Goal: Task Accomplishment & Management: Use online tool/utility

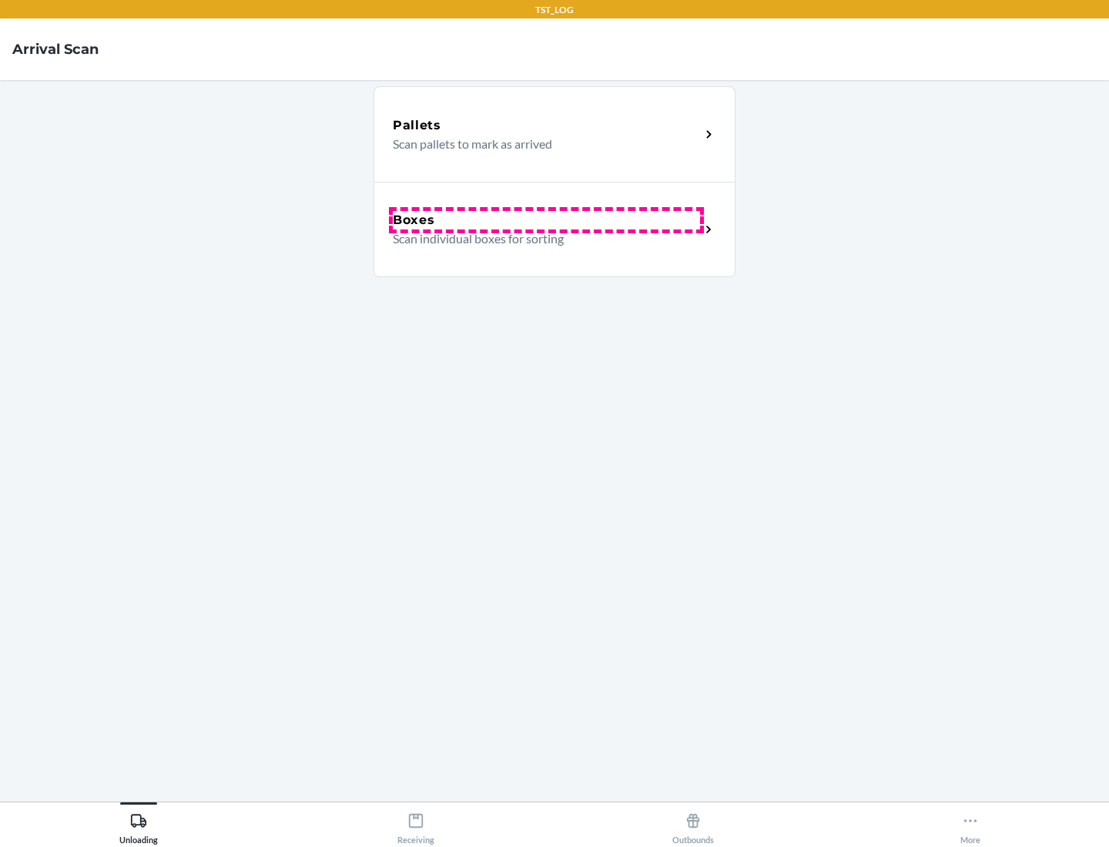
click at [546, 220] on div "Boxes" at bounding box center [546, 220] width 307 height 18
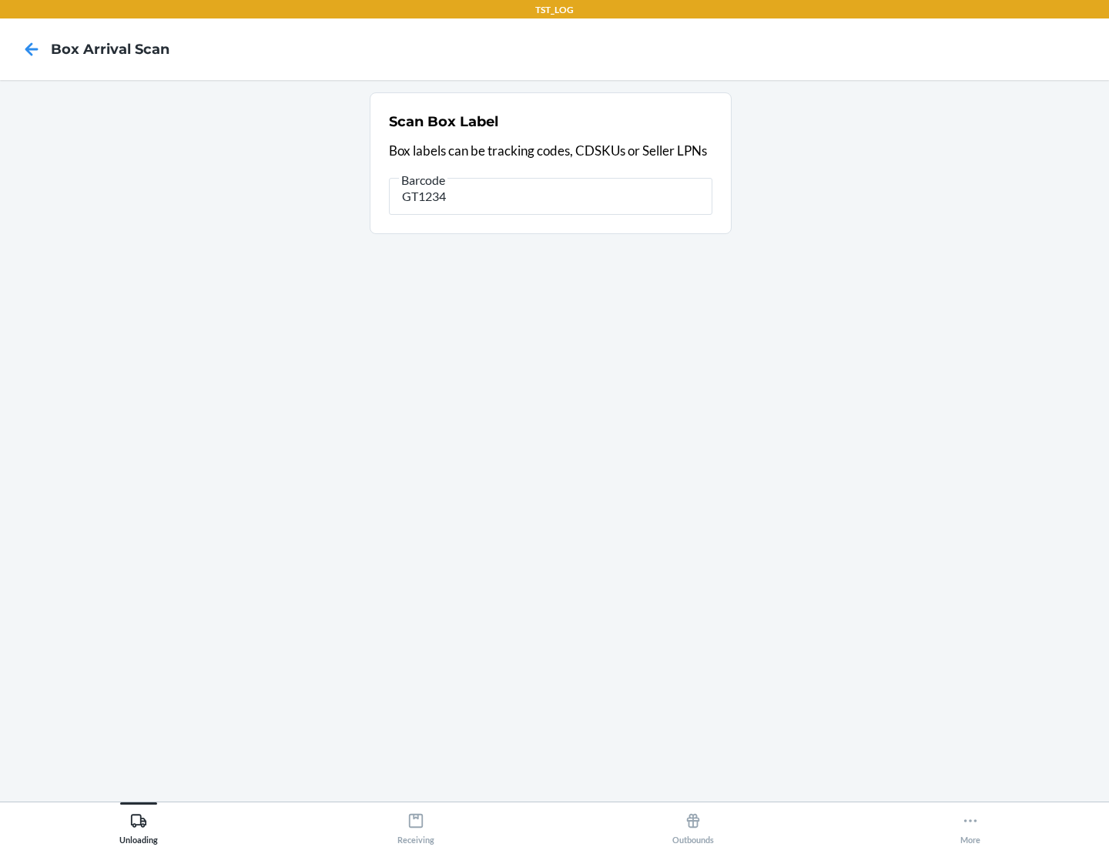
type input "GT1234"
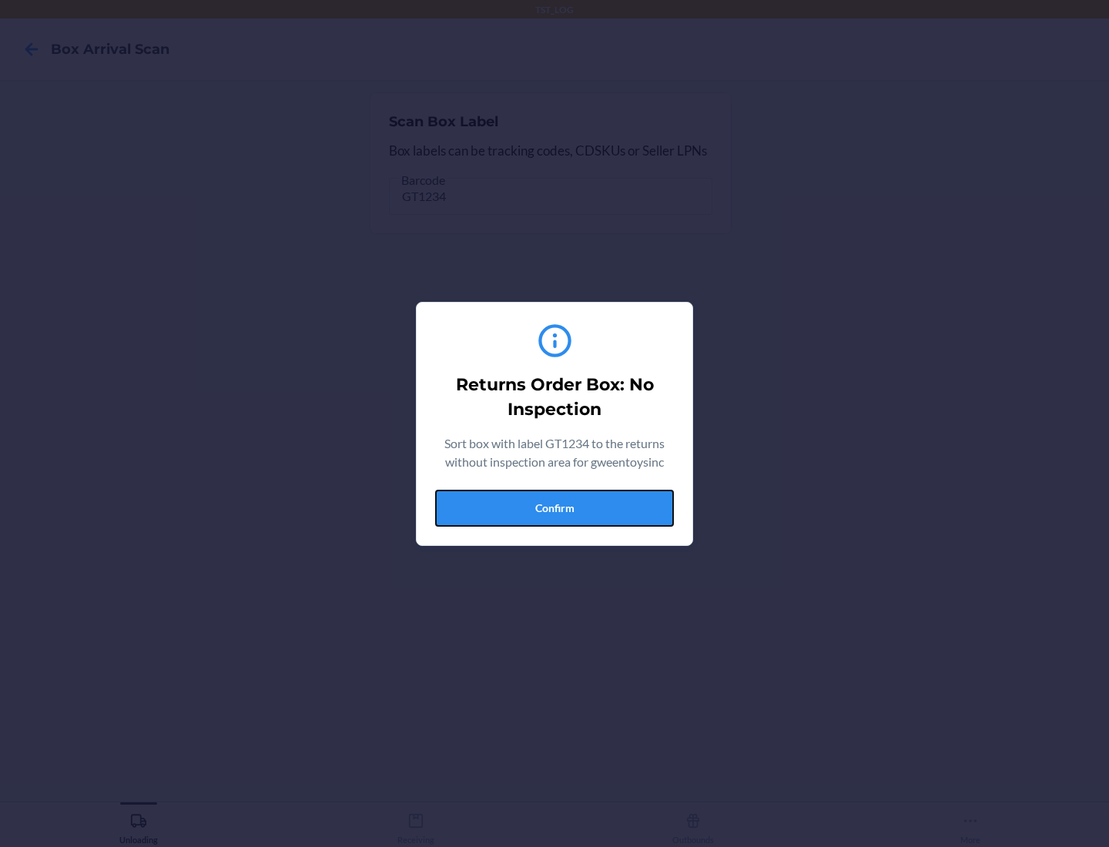
click at [555, 508] on button "Confirm" at bounding box center [554, 508] width 239 height 37
